Goal: Book appointment/travel/reservation

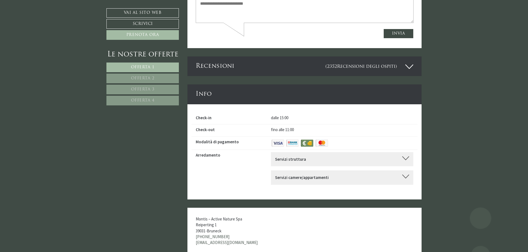
scroll to position [2413, 0]
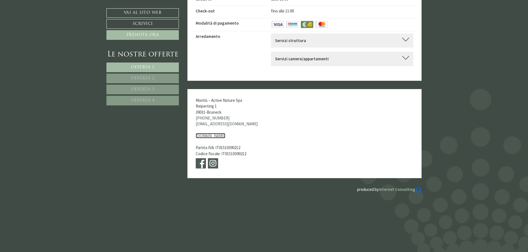
click at [217, 133] on link "www.hotel-montis.it" at bounding box center [211, 135] width 30 height 5
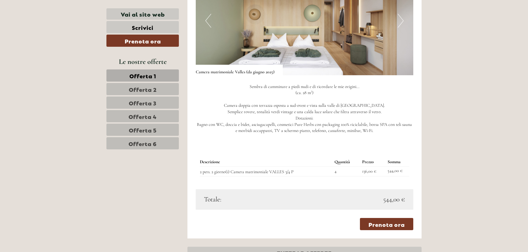
scroll to position [1216, 0]
click at [168, 79] on link "Offerta 1" at bounding box center [142, 75] width 72 height 12
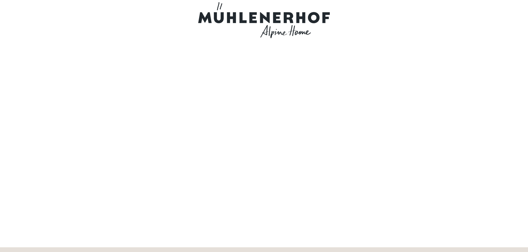
scroll to position [0, 0]
drag, startPoint x: 327, startPoint y: 17, endPoint x: 226, endPoint y: 15, distance: 100.9
click at [226, 15] on div at bounding box center [264, 21] width 310 height 36
click at [379, 6] on div at bounding box center [264, 21] width 310 height 36
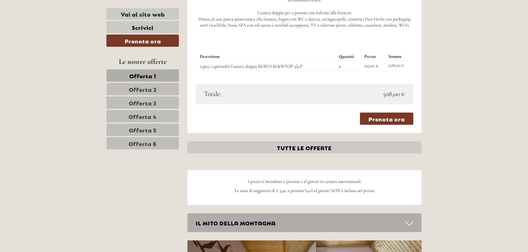
click at [168, 145] on link "Offerta 6" at bounding box center [142, 143] width 72 height 12
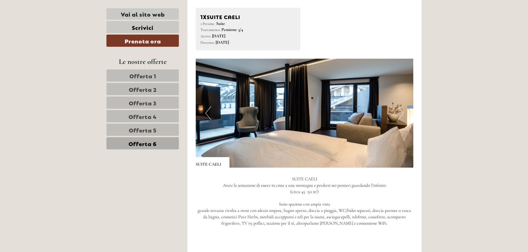
click at [154, 128] on span "Offerta 5" at bounding box center [143, 130] width 28 height 8
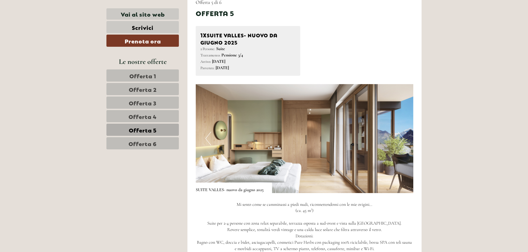
scroll to position [425, 0]
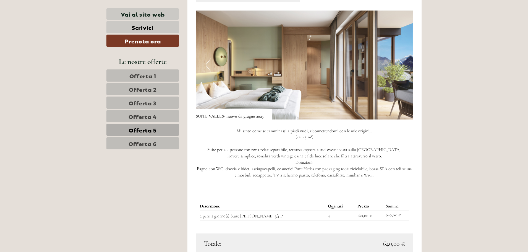
click at [158, 114] on link "Offerta 4" at bounding box center [142, 116] width 72 height 12
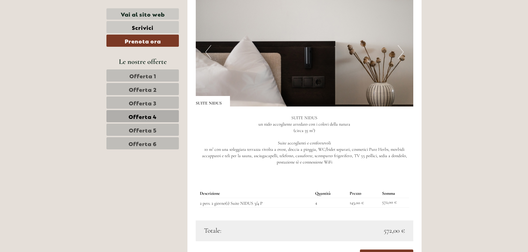
scroll to position [452, 0]
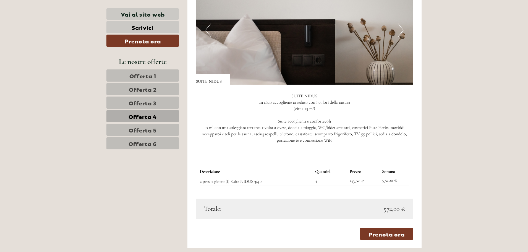
click at [150, 101] on span "Offerta 3" at bounding box center [143, 103] width 28 height 8
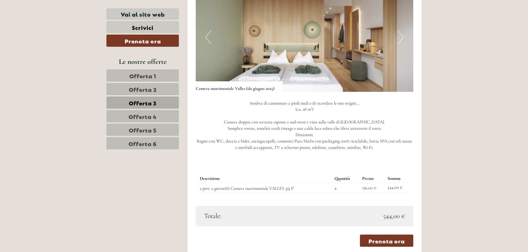
click at [286, 16] on img at bounding box center [305, 37] width 218 height 109
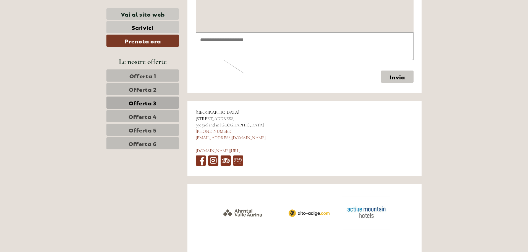
scroll to position [1987, 0]
